Goal: Information Seeking & Learning: Learn about a topic

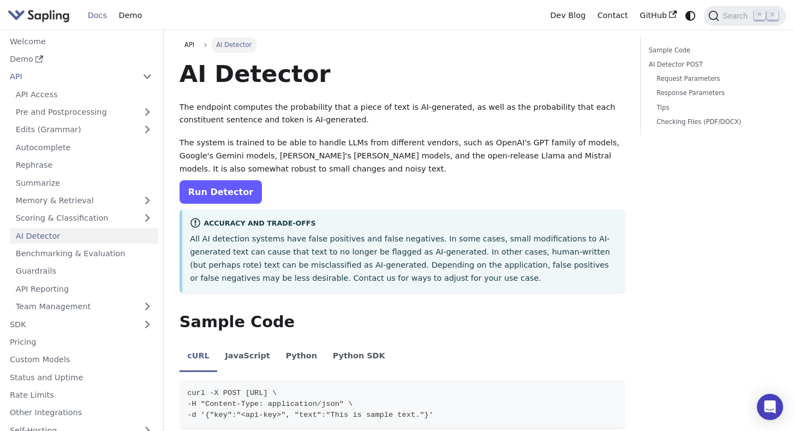
click at [230, 193] on link "Run Detector" at bounding box center [221, 191] width 82 height 23
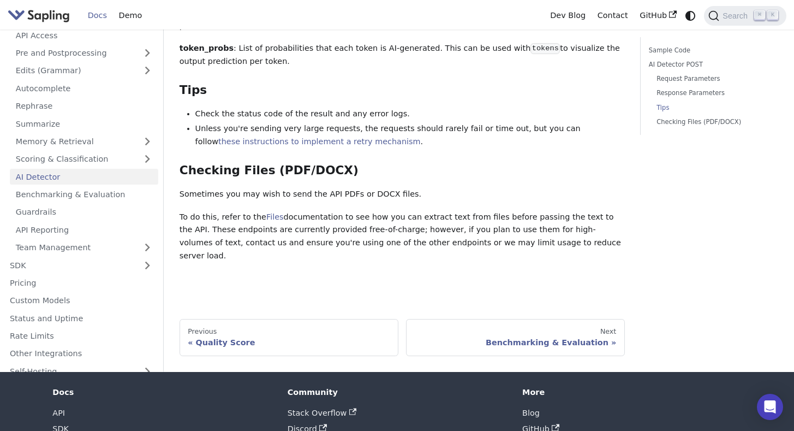
scroll to position [1442, 0]
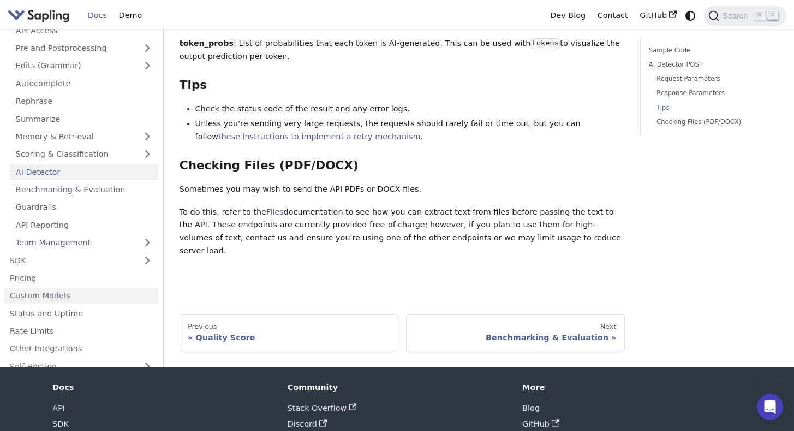
click at [117, 287] on link "Custom Models" at bounding box center [81, 295] width 154 height 16
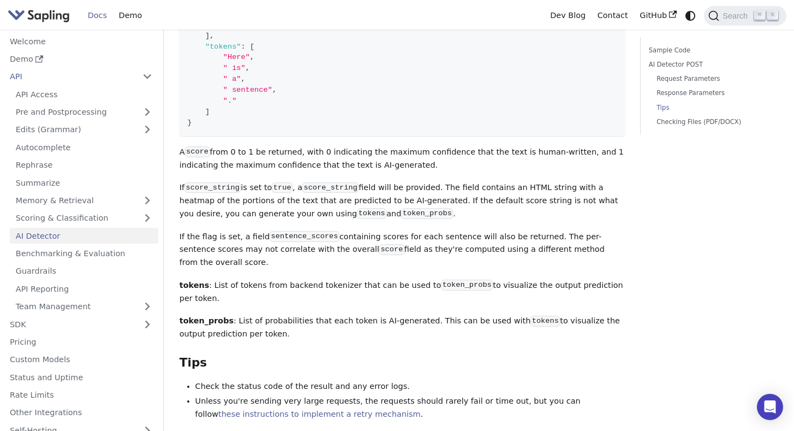
scroll to position [1340, 0]
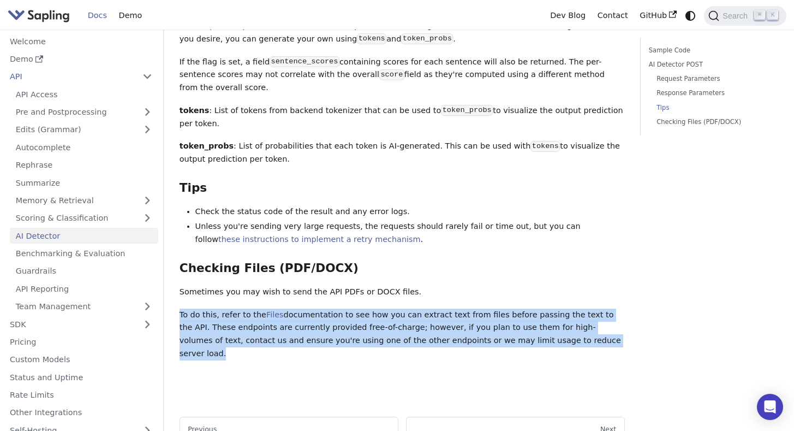
drag, startPoint x: 532, startPoint y: 336, endPoint x: 180, endPoint y: 303, distance: 353.6
click at [180, 308] on p "To do this, refer to the Files documentation to see how you can extract text fr…" at bounding box center [402, 334] width 445 height 52
copy p "To do this, refer to the Files documentation to see how you can extract text fr…"
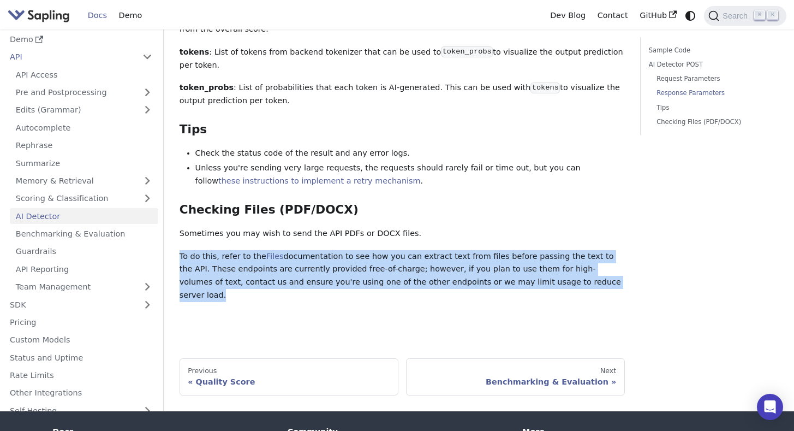
scroll to position [1475, 0]
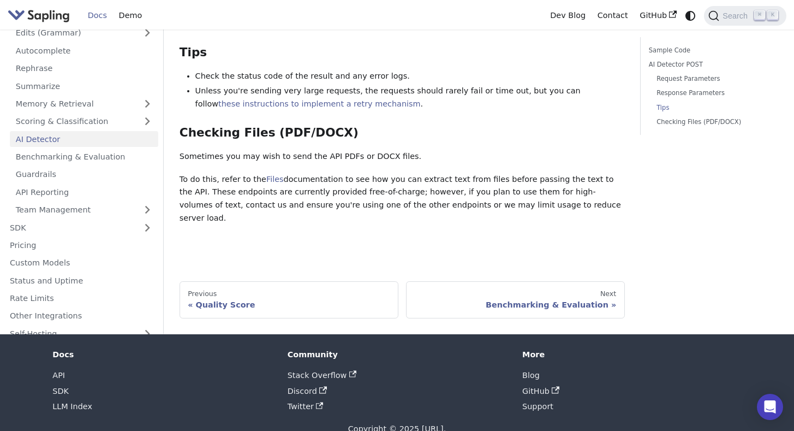
drag, startPoint x: 508, startPoint y: 194, endPoint x: 180, endPoint y: 168, distance: 328.6
click at [180, 173] on p "To do this, refer to the Files documentation to see how you can extract text fr…" at bounding box center [402, 199] width 445 height 52
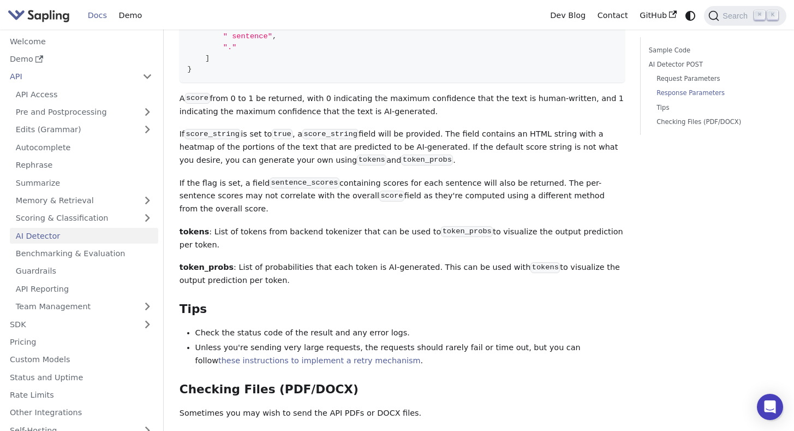
scroll to position [1195, 0]
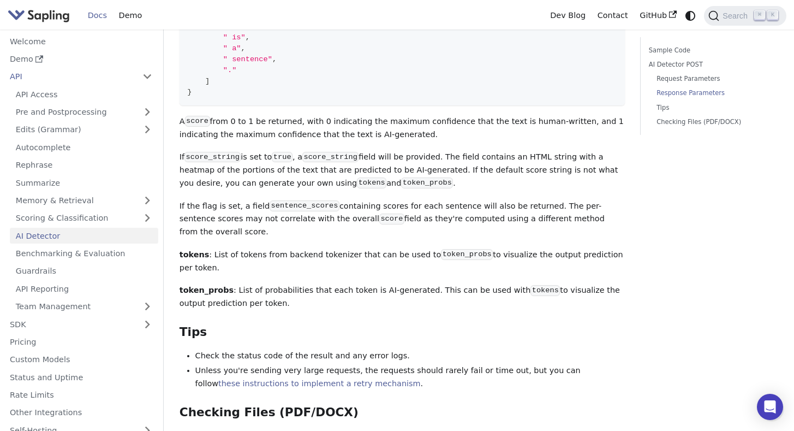
drag, startPoint x: 611, startPoint y: 223, endPoint x: 178, endPoint y: 207, distance: 433.1
copy p "If the flag is set, a field sentence_scores containing scores for each sentence…"
click at [319, 262] on p "tokens : List of tokens from backend tokenizer that can be used to token_probs …" at bounding box center [402, 261] width 445 height 26
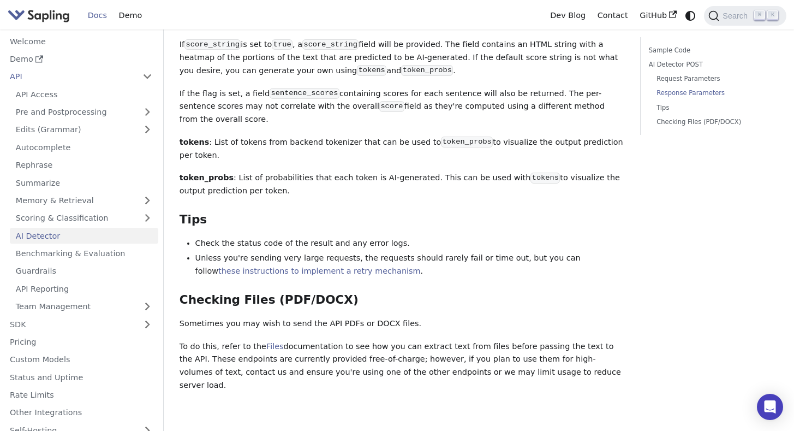
scroll to position [1308, 0]
drag, startPoint x: 549, startPoint y: 369, endPoint x: 181, endPoint y: 332, distance: 369.2
copy p "To do this, refer to the Files documentation to see how you can extract text fr…"
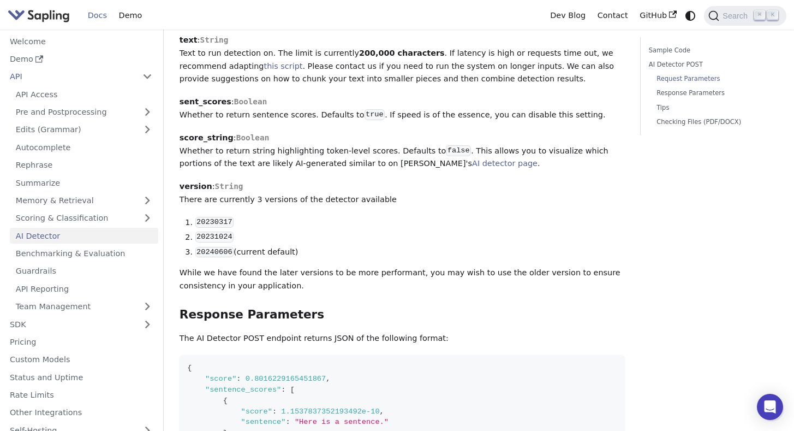
scroll to position [651, 0]
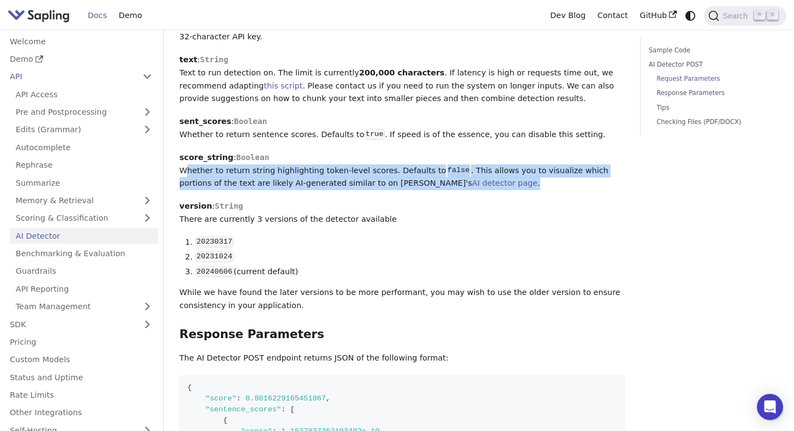
drag, startPoint x: 461, startPoint y: 191, endPoint x: 172, endPoint y: 169, distance: 289.0
click at [172, 169] on div "API AI Detector On this page AI Detector The endpoint computes the probability …" at bounding box center [401, 264] width 461 height 1756
copy p "Whether to return string highlighting token-level scores. Defaults to false . T…"
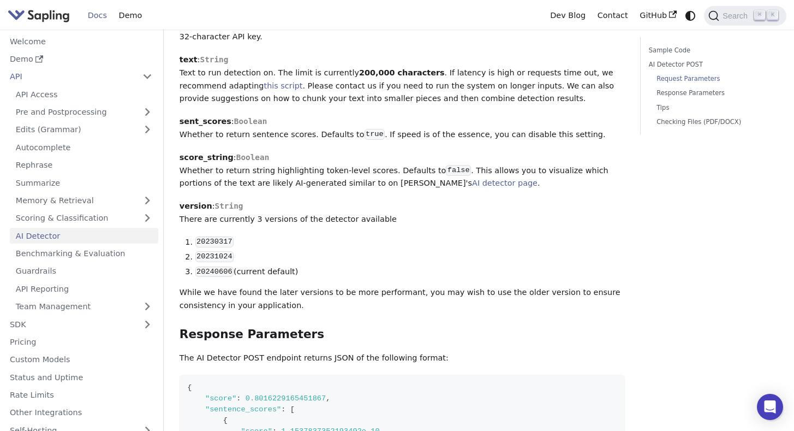
click at [624, 255] on li "20231024" at bounding box center [410, 257] width 430 height 13
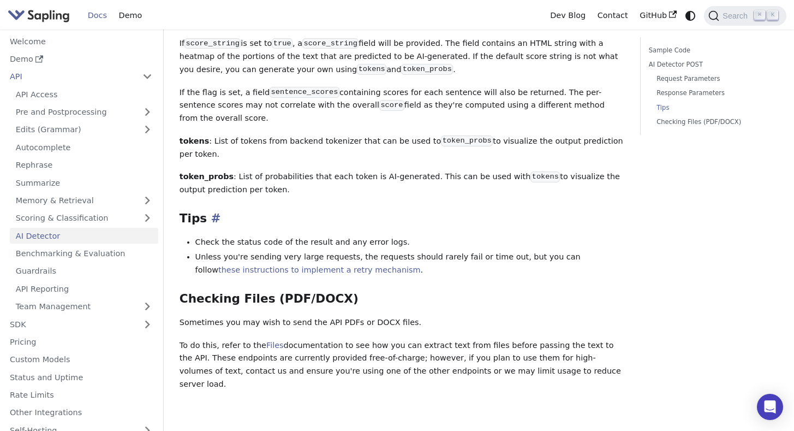
scroll to position [1402, 0]
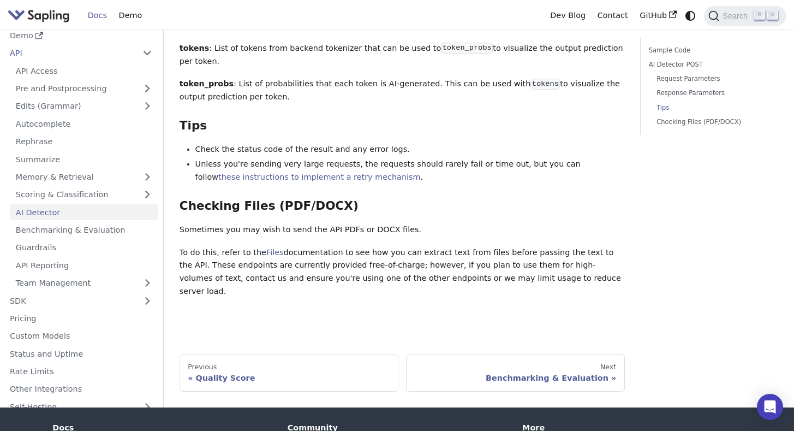
drag, startPoint x: 180, startPoint y: 243, endPoint x: 544, endPoint y: 275, distance: 366.0
click at [544, 275] on p "To do this, refer to the Files documentation to see how you can extract text fr…" at bounding box center [402, 272] width 445 height 52
copy p "To do this, refer to the Files documentation to see how you can extract text fr…"
click at [37, 240] on link "Guardrails" at bounding box center [84, 248] width 148 height 16
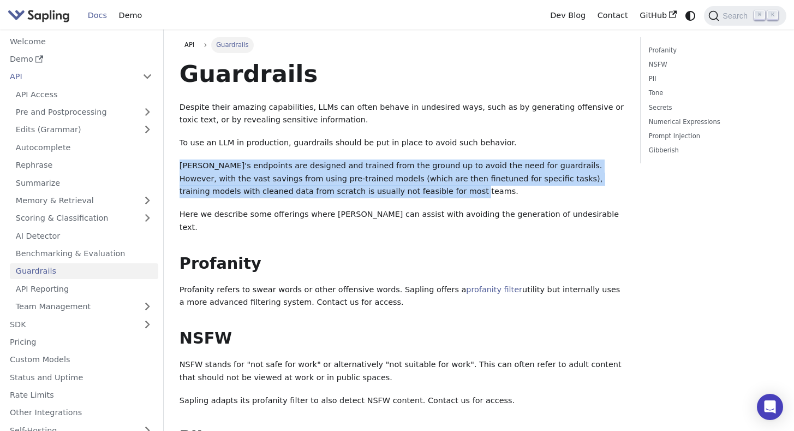
drag, startPoint x: 357, startPoint y: 194, endPoint x: 179, endPoint y: 170, distance: 180.2
copy p "Sapling's endpoints are designed and trained from the ground up to avoid the ne…"
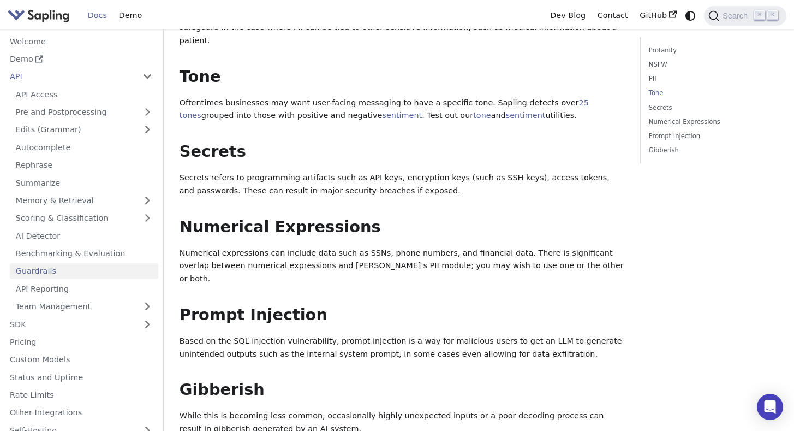
scroll to position [467, 0]
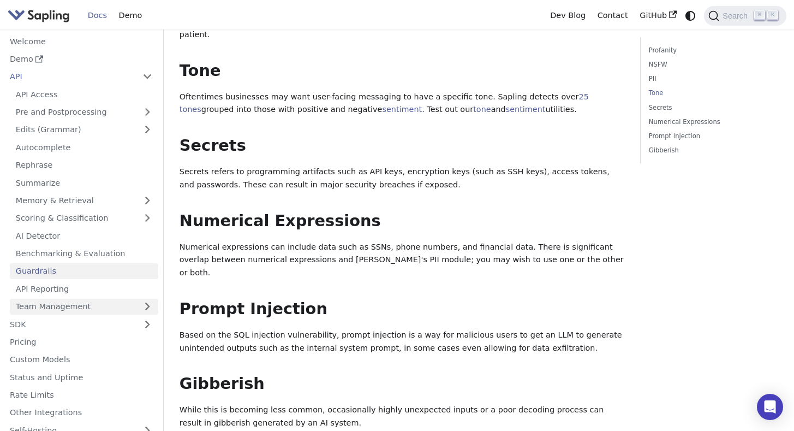
click at [58, 312] on link "Team Management" at bounding box center [84, 307] width 148 height 16
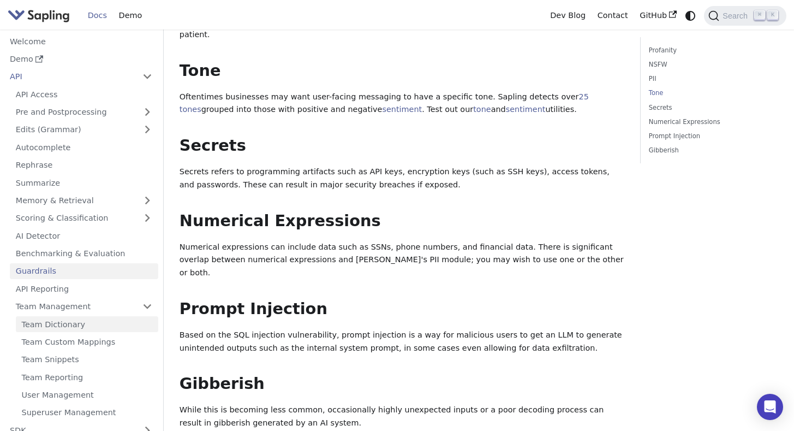
click at [57, 324] on link "Team Dictionary" at bounding box center [87, 324] width 142 height 16
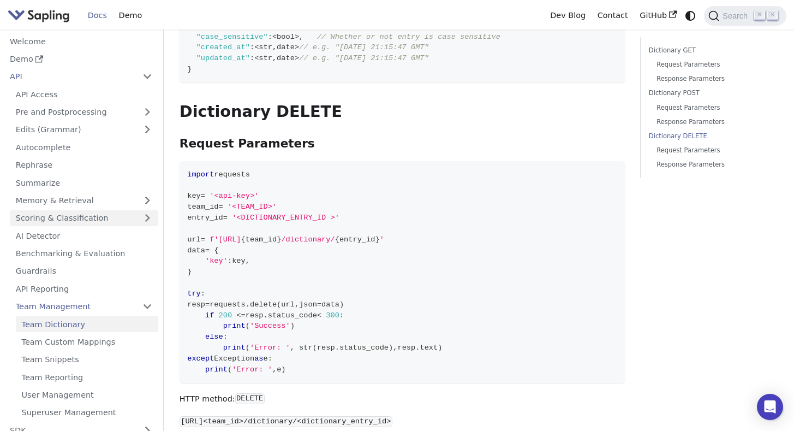
scroll to position [1165, 0]
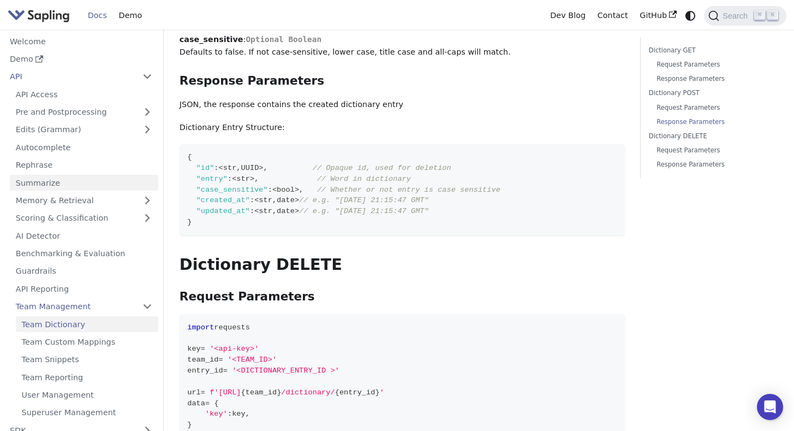
click at [81, 184] on link "Summarize" at bounding box center [84, 183] width 148 height 16
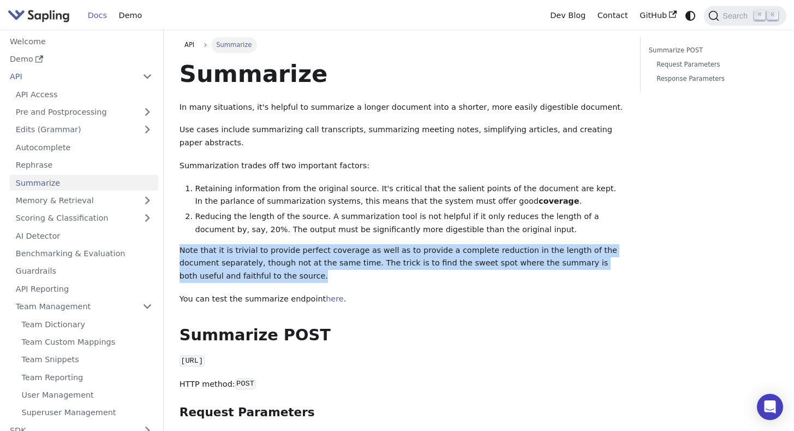
drag, startPoint x: 223, startPoint y: 275, endPoint x: 179, endPoint y: 247, distance: 52.0
click at [179, 247] on div "API Summarize On this page Summarize In many situations, it's helpful to summar…" at bounding box center [401, 349] width 461 height 625
copy p "Note that it is trivial to provide perfect coverage as well as to provide a com…"
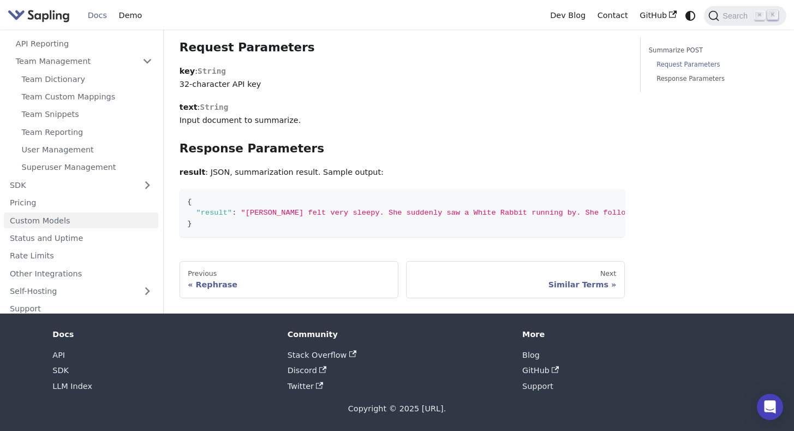
scroll to position [135, 0]
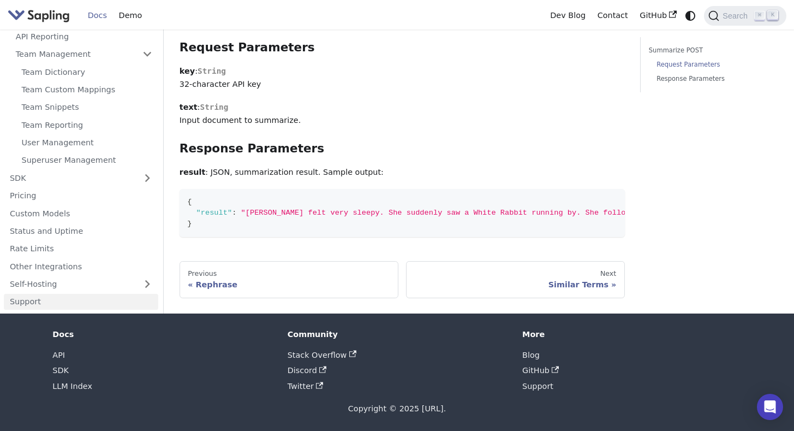
click at [66, 298] on link "Support" at bounding box center [81, 302] width 154 height 16
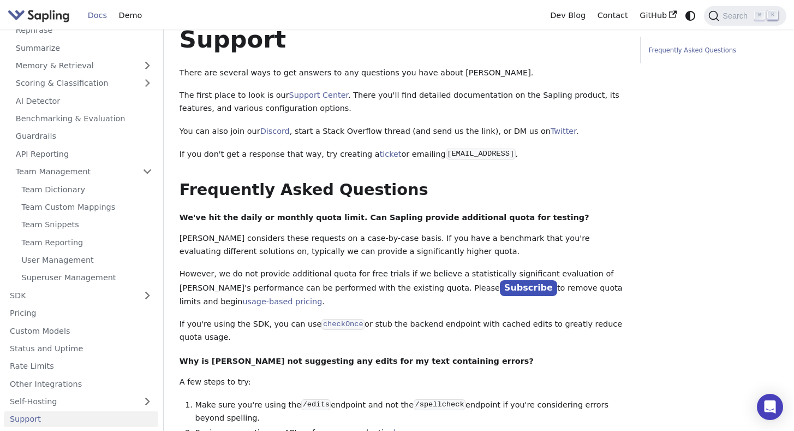
scroll to position [35, 0]
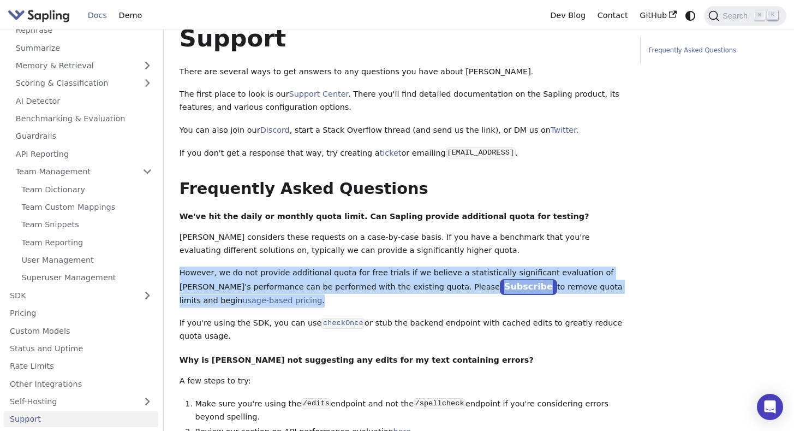
drag, startPoint x: 235, startPoint y: 299, endPoint x: 175, endPoint y: 269, distance: 66.6
click at [175, 269] on div "Support On this page Support There are several ways to get answers to any quest…" at bounding box center [401, 408] width 461 height 813
copy p "However, we do not provide additional quota for free trials if we believe a sta…"
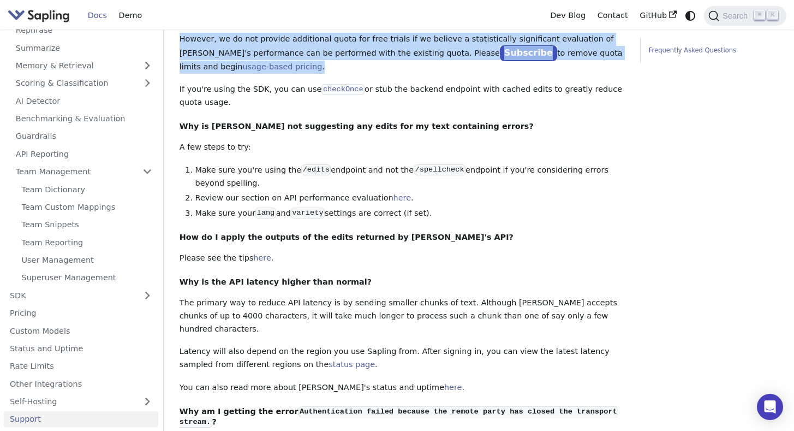
scroll to position [480, 0]
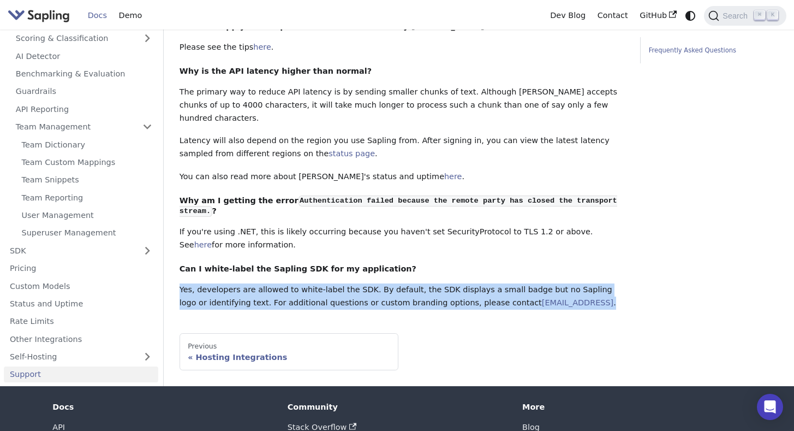
drag, startPoint x: 181, startPoint y: 278, endPoint x: 554, endPoint y: 296, distance: 373.3
click at [554, 296] on p "Yes, developers are allowed to white-label the SDK. By default, the SDK display…" at bounding box center [402, 296] width 445 height 26
copy p "Yes, developers are allowed to white-label the SDK. By default, the SDK display…"
